Goal: Task Accomplishment & Management: Manage account settings

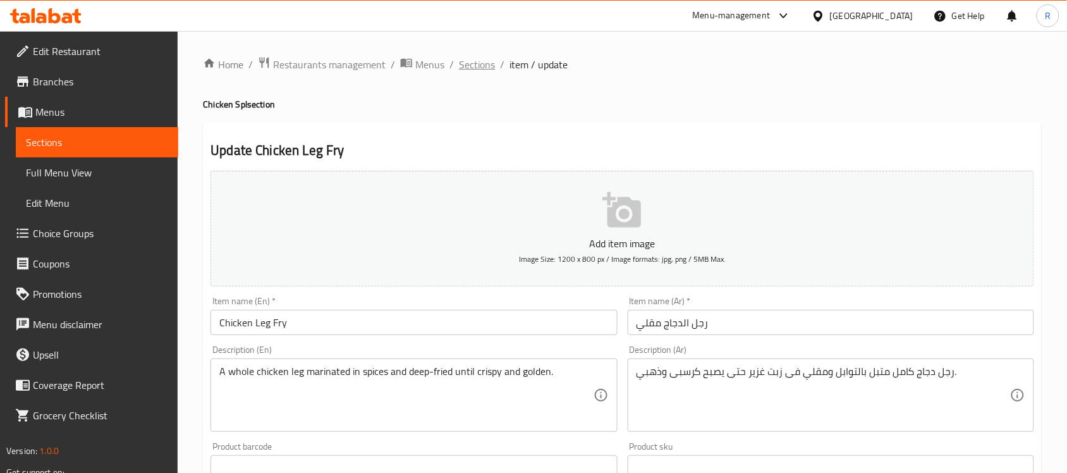
click at [492, 68] on span "Sections" at bounding box center [477, 64] width 36 height 15
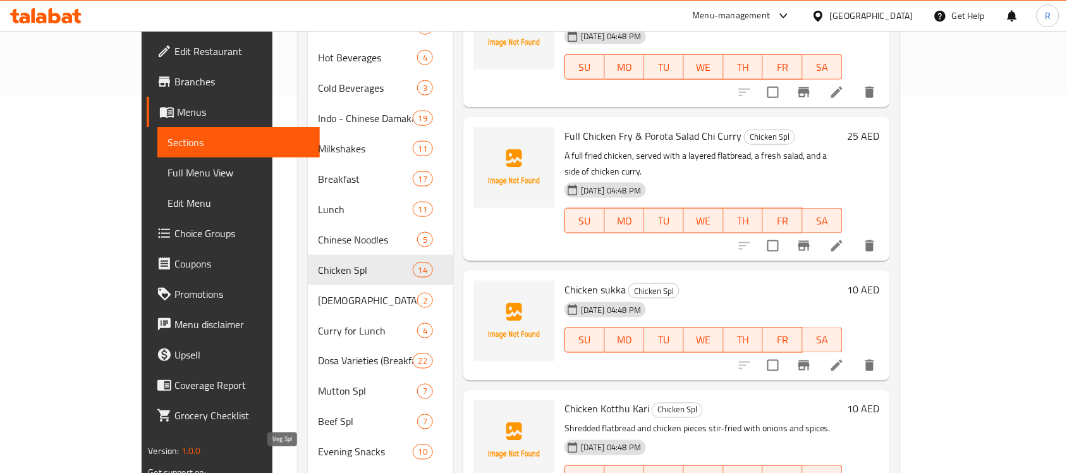
scroll to position [452, 0]
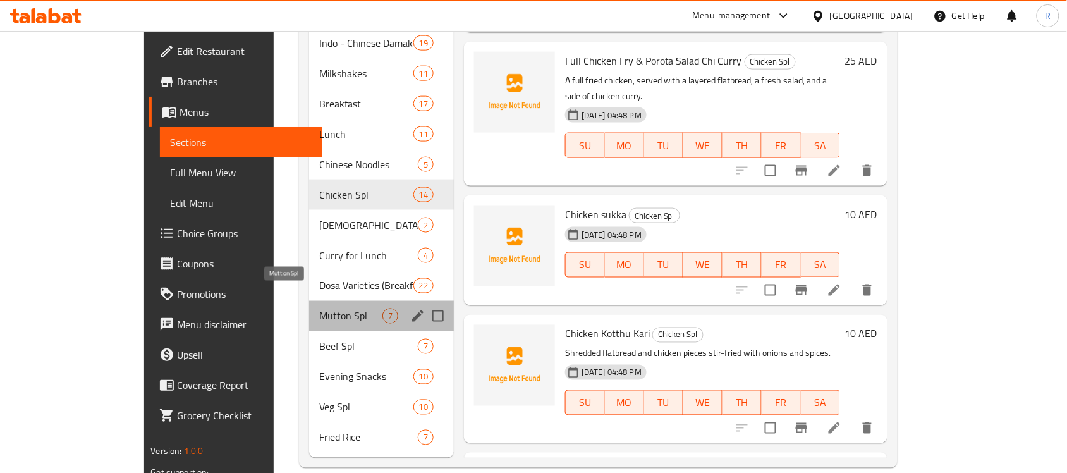
click at [319, 308] on span "Mutton Spl" at bounding box center [350, 315] width 63 height 15
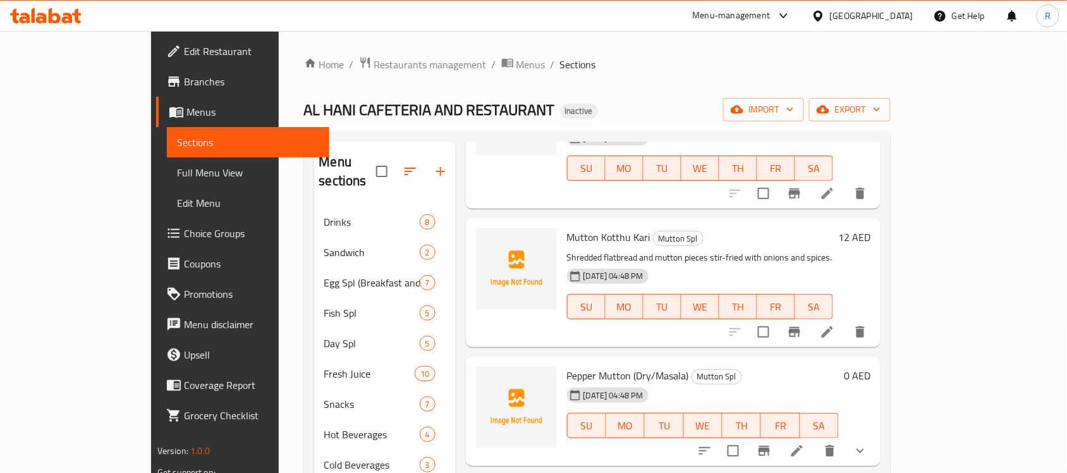
scroll to position [158, 0]
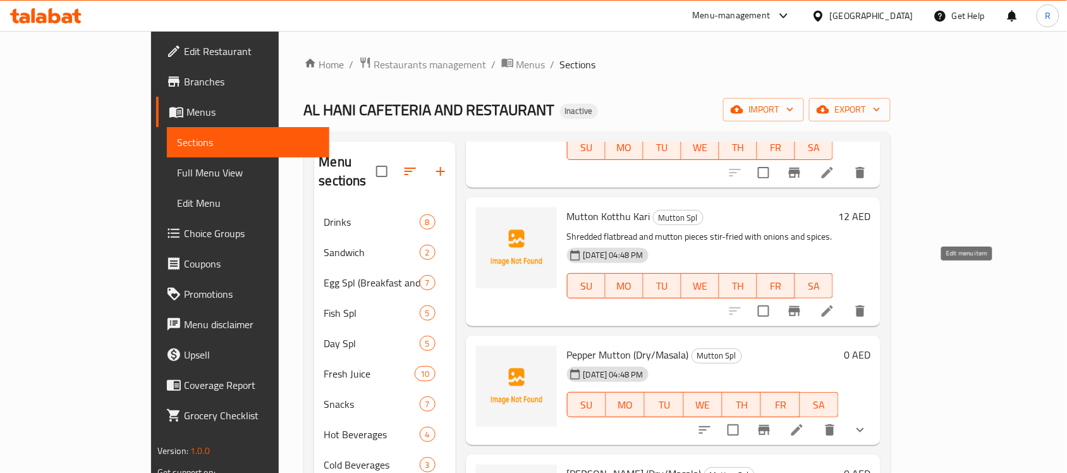
click at [835, 303] on icon at bounding box center [827, 310] width 15 height 15
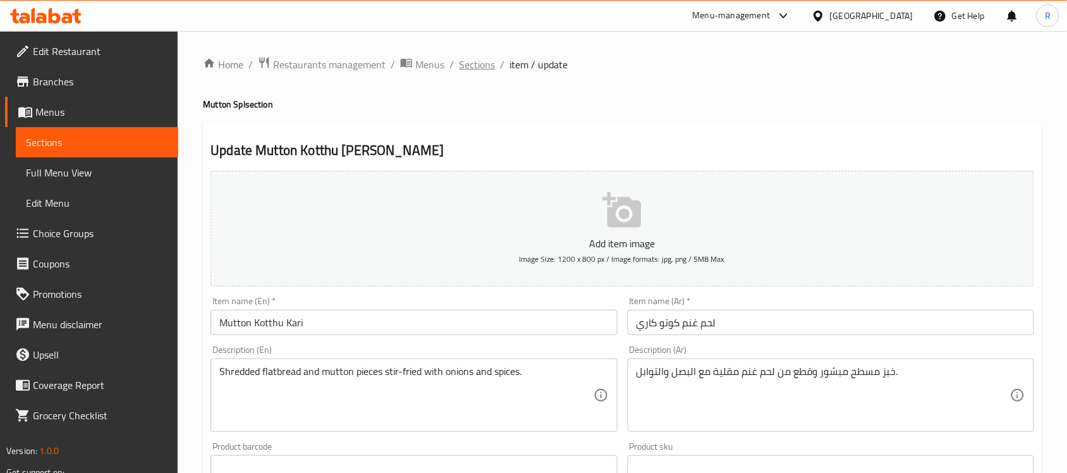
click at [481, 62] on span "Sections" at bounding box center [477, 64] width 36 height 15
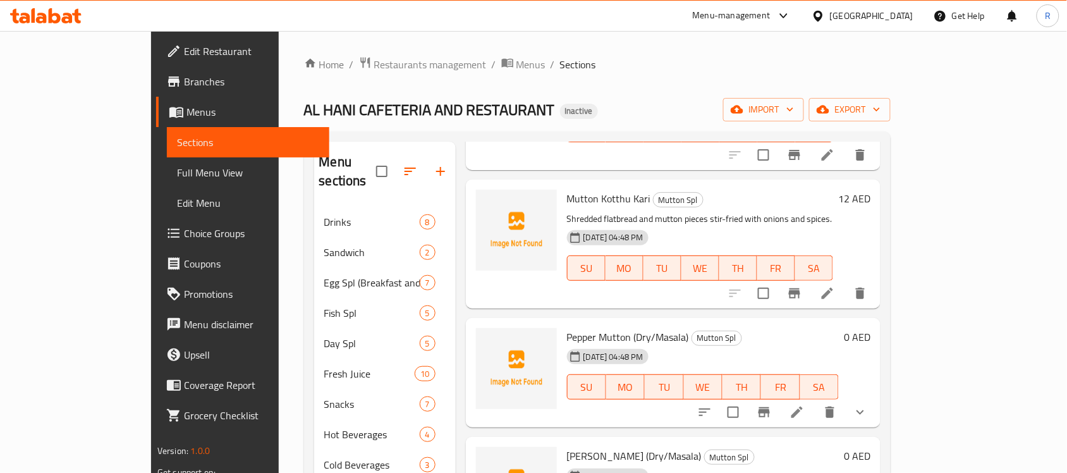
scroll to position [212, 0]
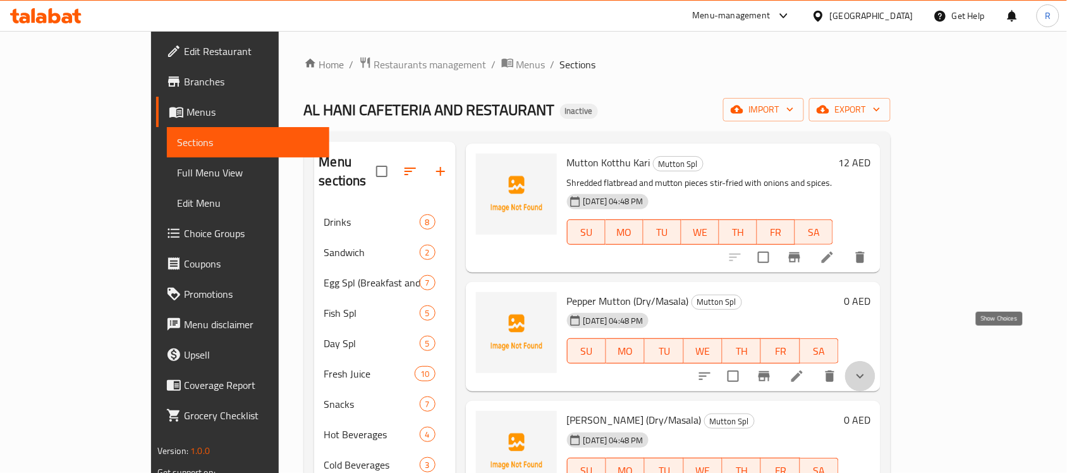
click at [868, 368] on icon "show more" at bounding box center [859, 375] width 15 height 15
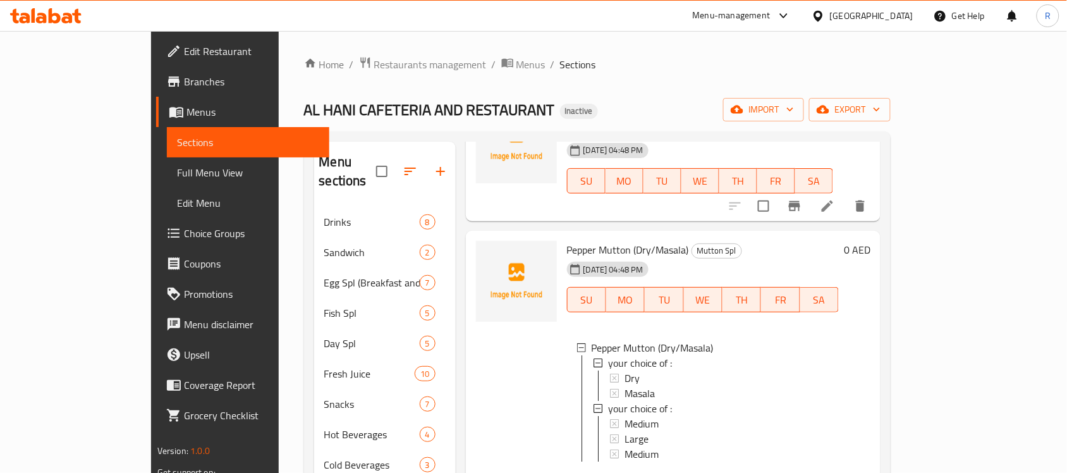
scroll to position [291, 0]
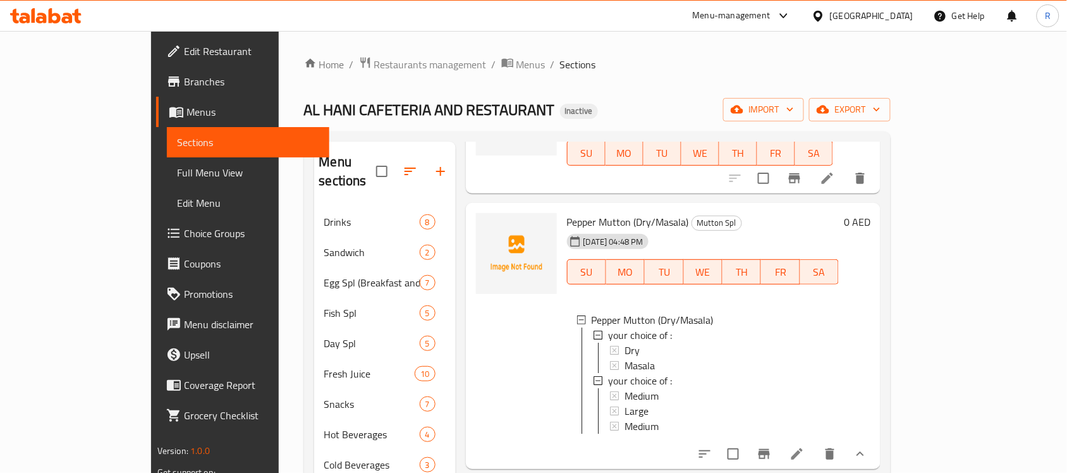
click at [254, 30] on div "Menu-management [GEOGRAPHIC_DATA] Get Help R" at bounding box center [533, 16] width 1067 height 30
click at [804, 446] on icon at bounding box center [796, 453] width 15 height 15
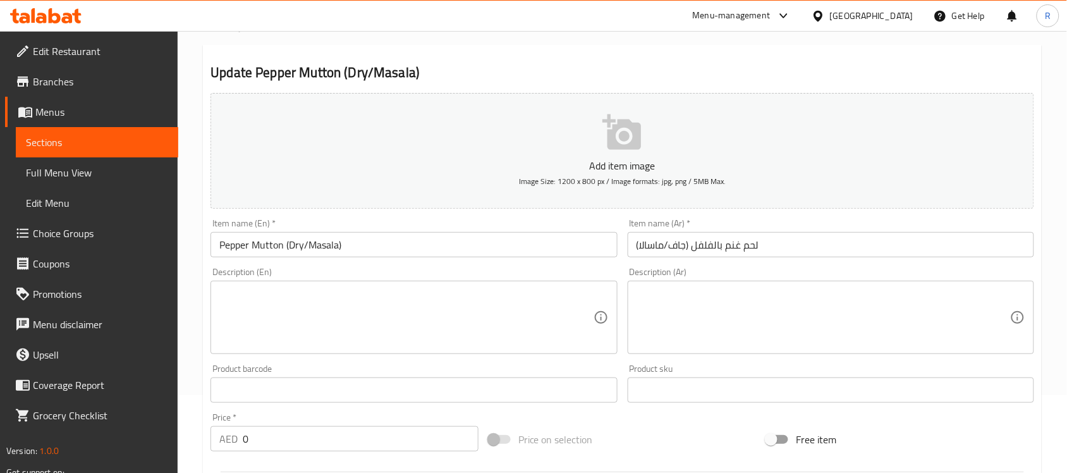
scroll to position [493, 0]
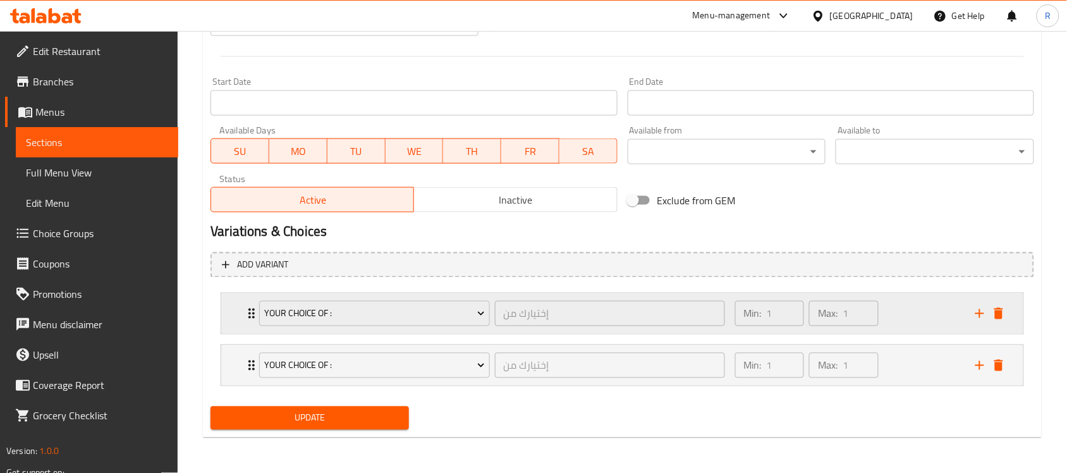
click at [234, 317] on div "your choice of : إختيارك من ​ Min: 1 ​ Max: 1 ​" at bounding box center [622, 313] width 802 height 40
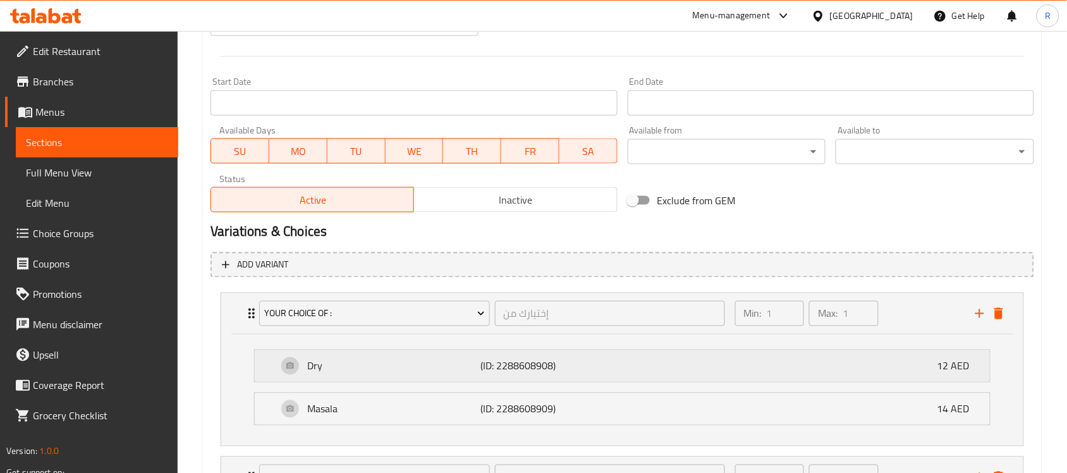
click at [462, 380] on div "Dry (ID: 2288608908) 12 AED" at bounding box center [625, 366] width 697 height 32
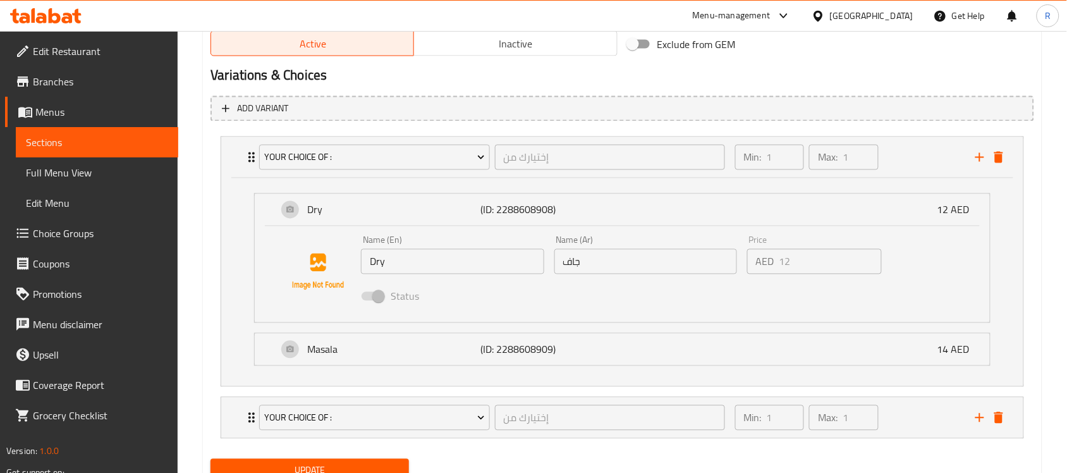
scroll to position [651, 0]
click at [557, 349] on p "(ID: 2288608909)" at bounding box center [539, 347] width 116 height 15
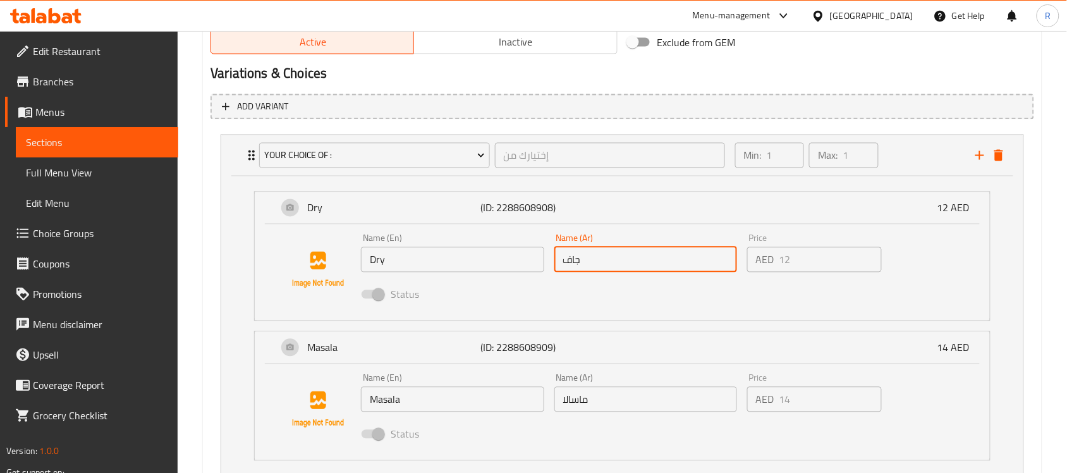
drag, startPoint x: 591, startPoint y: 267, endPoint x: 564, endPoint y: 270, distance: 26.7
click at [564, 270] on input "جاف" at bounding box center [645, 259] width 183 height 25
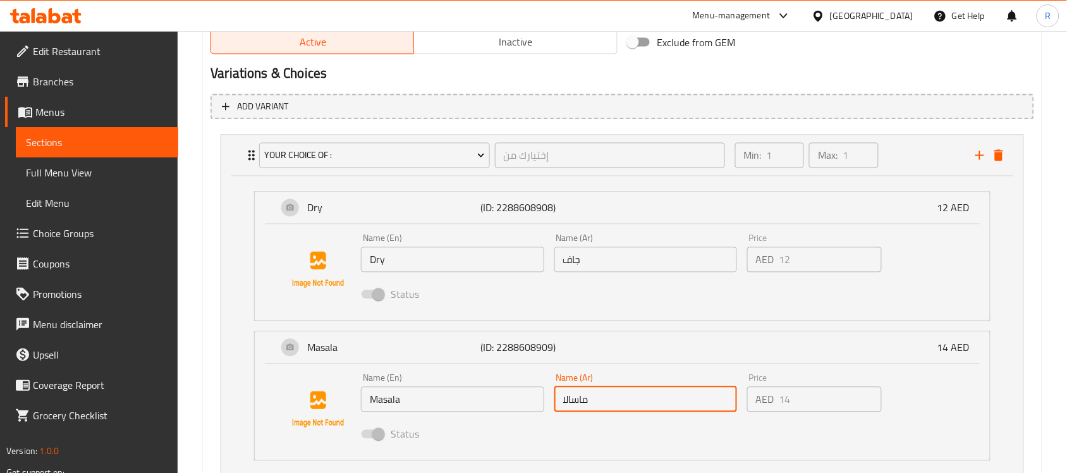
drag, startPoint x: 571, startPoint y: 408, endPoint x: 559, endPoint y: 411, distance: 11.8
click at [559, 411] on input "ماسالا" at bounding box center [645, 399] width 183 height 25
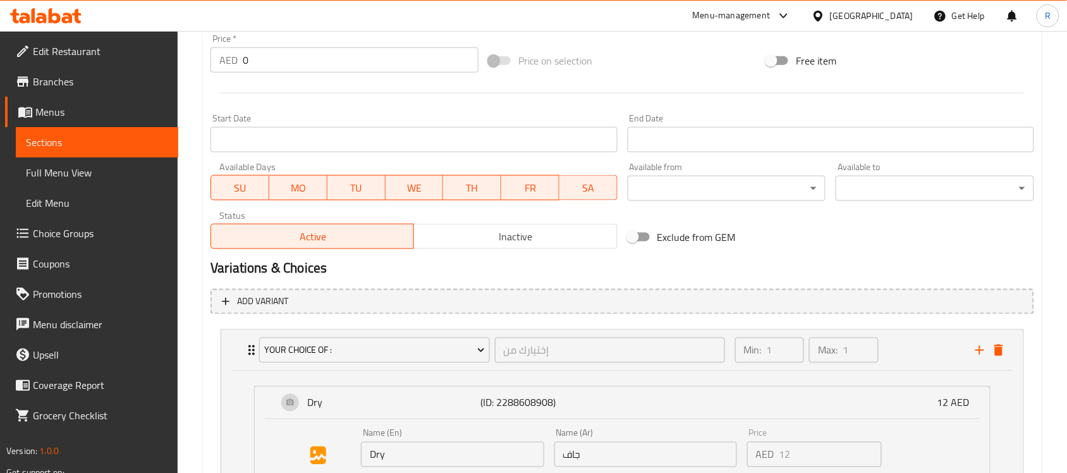
scroll to position [0, 0]
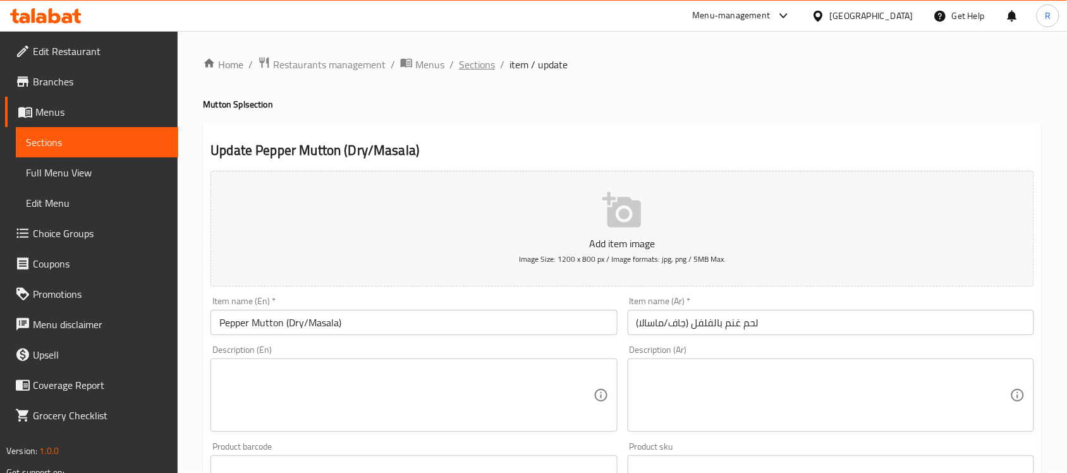
click at [478, 70] on span "Sections" at bounding box center [477, 64] width 36 height 15
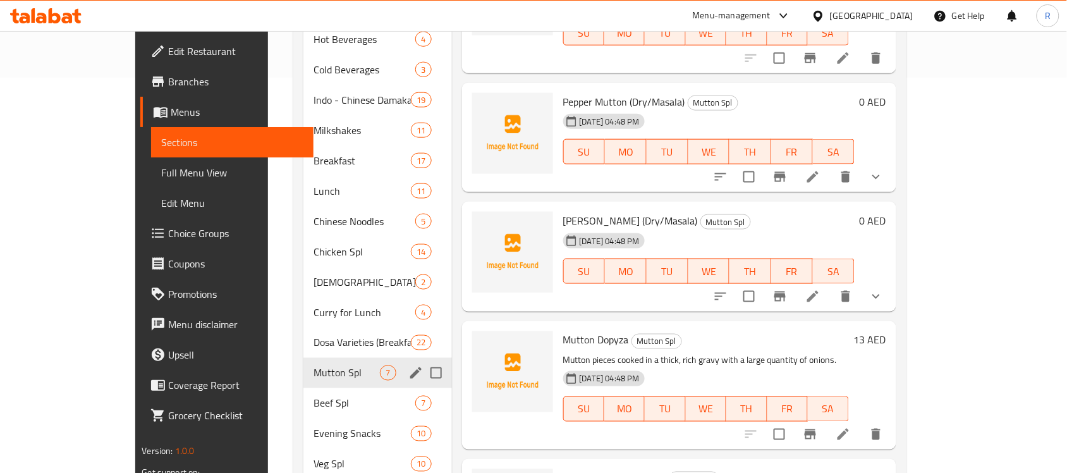
scroll to position [452, 0]
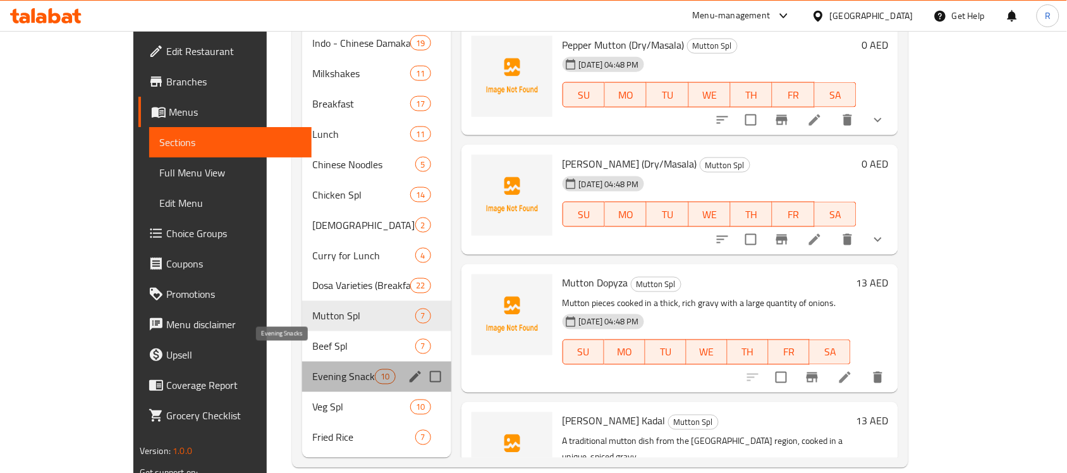
click at [312, 369] on span "Evening Snacks" at bounding box center [343, 376] width 63 height 15
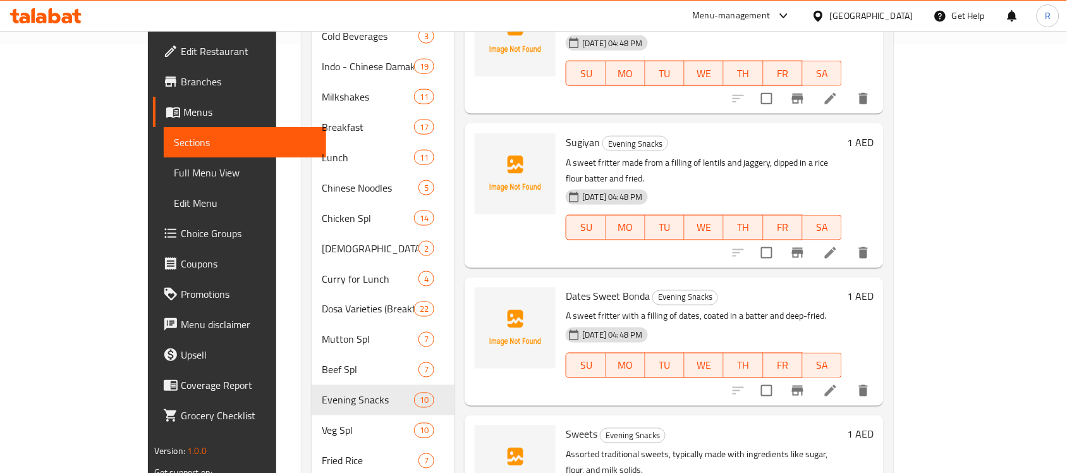
scroll to position [452, 0]
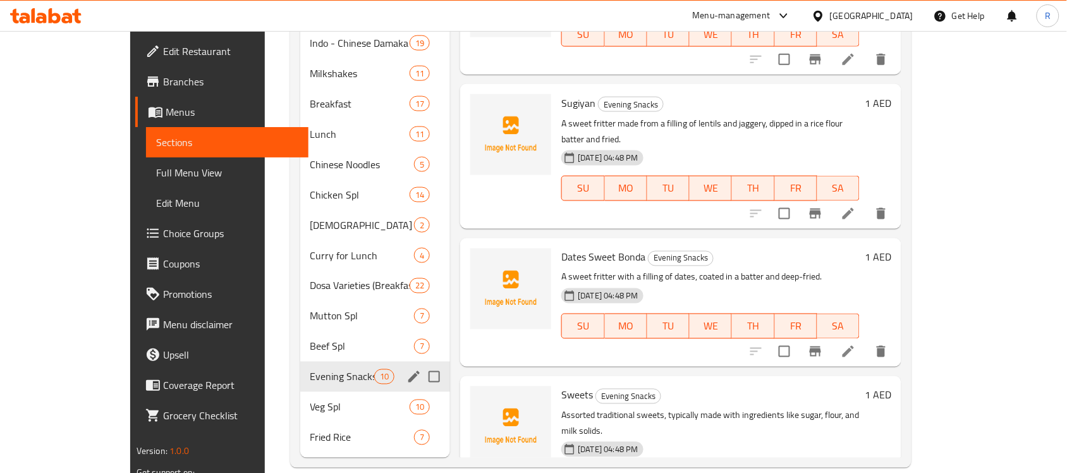
click at [310, 369] on span "Evening Snacks" at bounding box center [342, 376] width 64 height 15
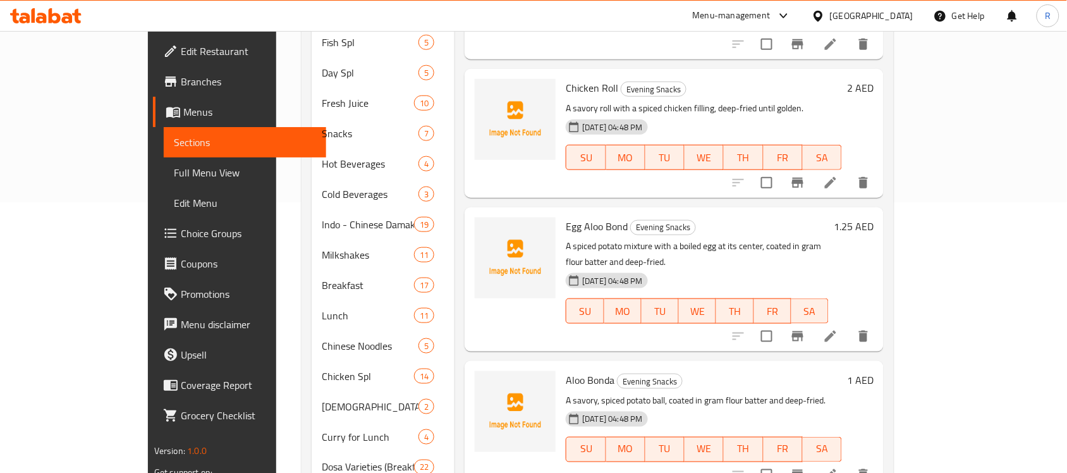
scroll to position [0, 0]
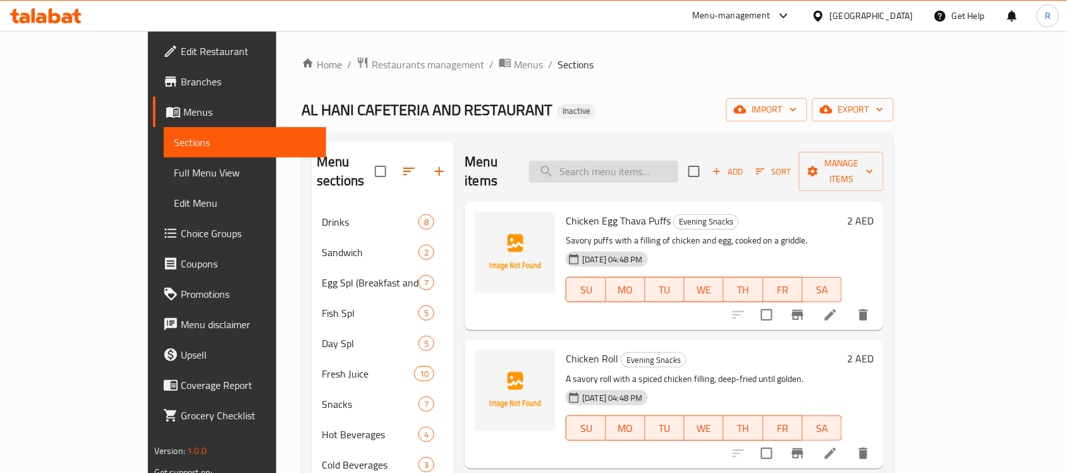
click at [678, 165] on input "search" at bounding box center [603, 172] width 149 height 22
paste input "Chicken/Egg Thava Puffs"
type input "Chicken/Egg Thava Puffs"
